Goal: Task Accomplishment & Management: Use online tool/utility

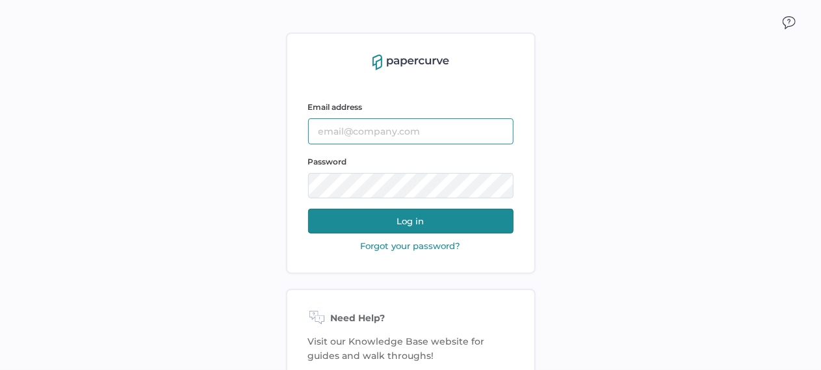
type input "tania.dmytrasz@fresenius-kabi.com"
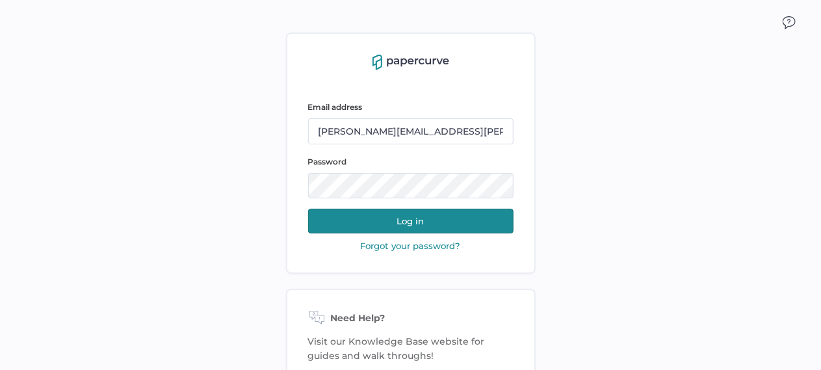
click at [399, 217] on button "Log in" at bounding box center [411, 221] width 206 height 25
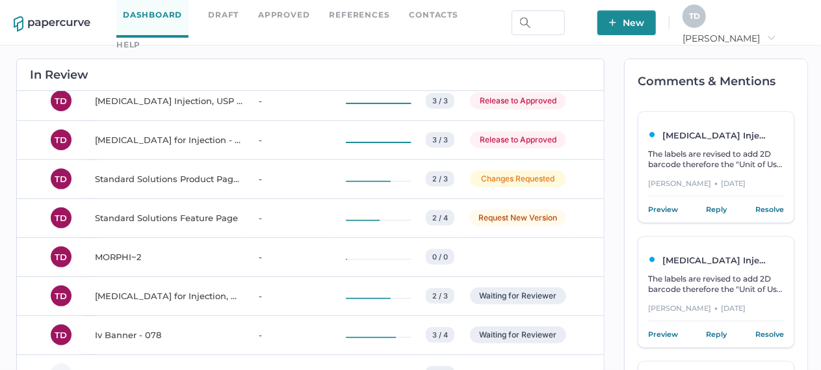
scroll to position [2666, 0]
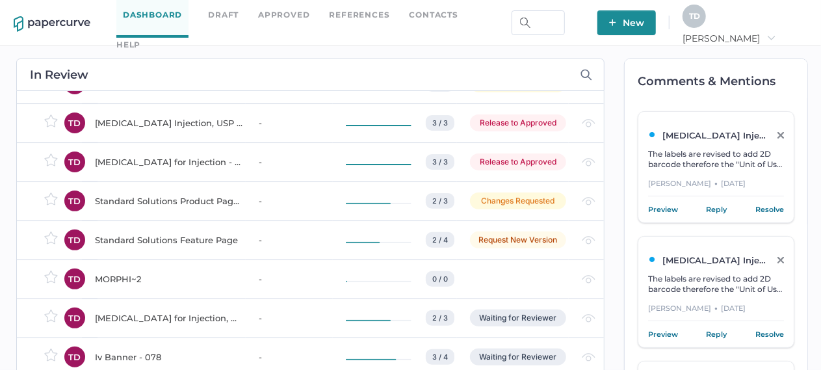
click at [220, 204] on div "Standard Solutions Product Page (1)" at bounding box center [169, 201] width 148 height 16
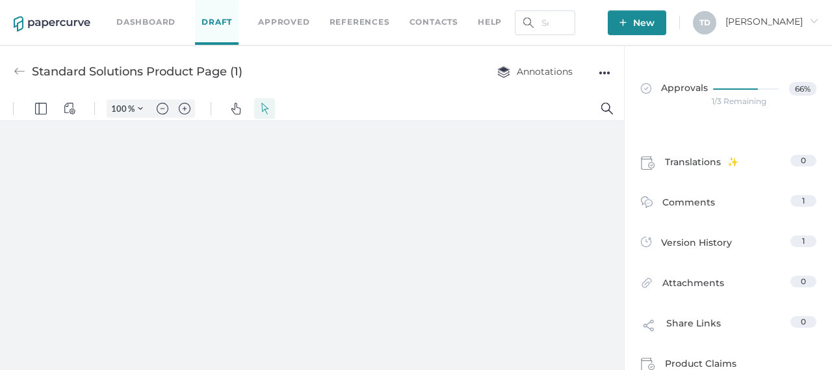
type input "136"
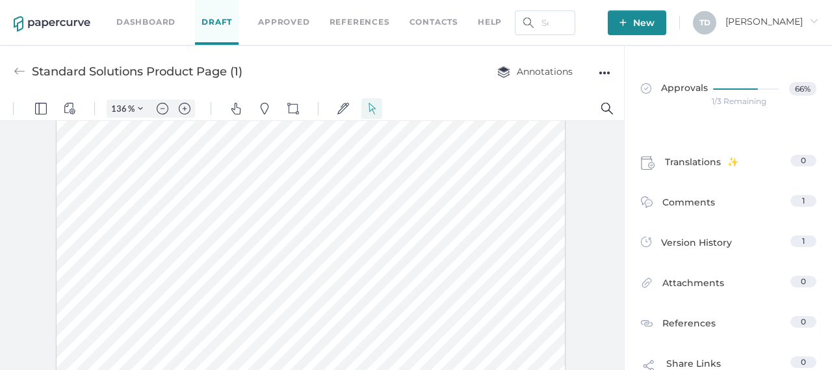
scroll to position [195, 0]
